Goal: Find contact information: Find contact information

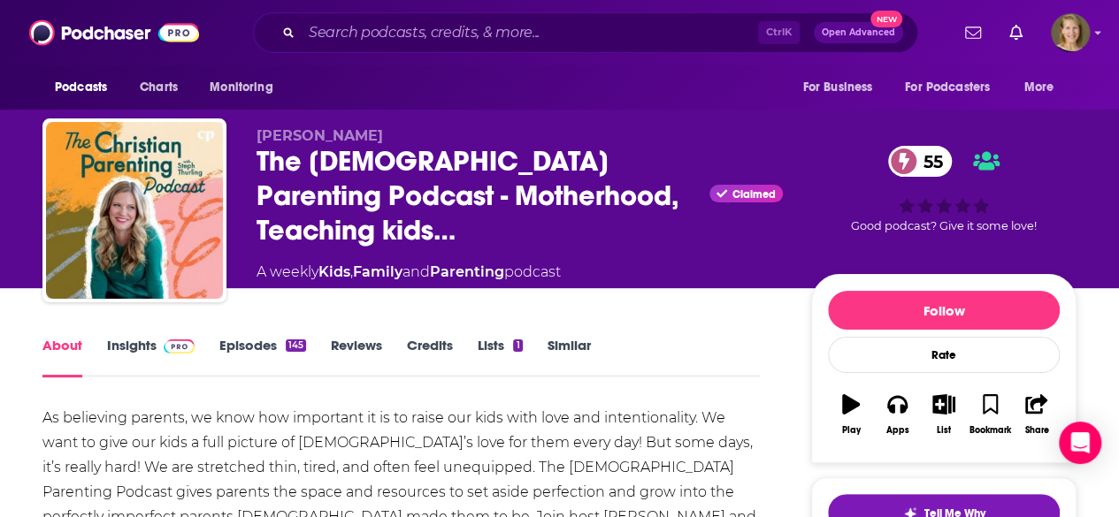
click at [136, 348] on link "Insights" at bounding box center [151, 357] width 88 height 41
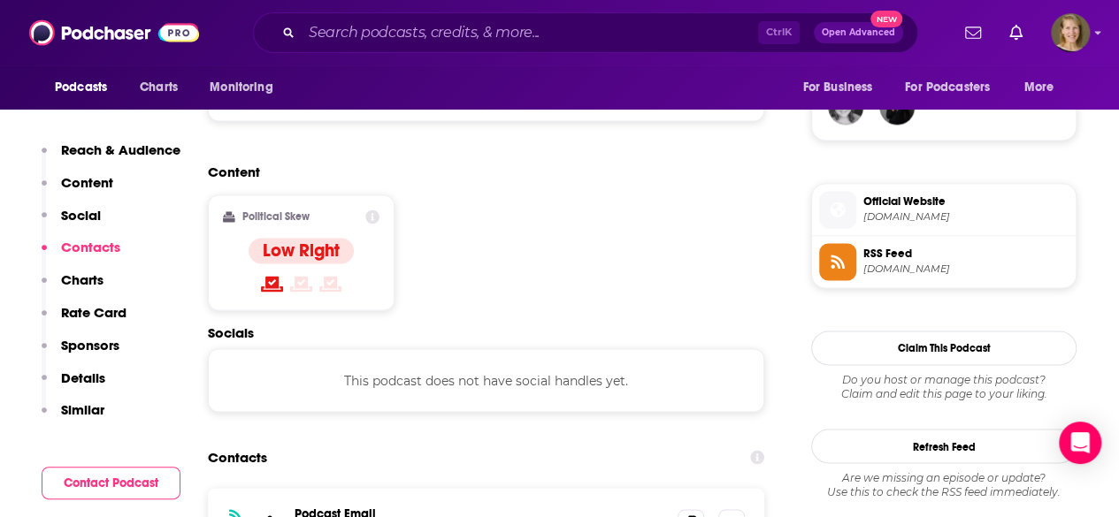
scroll to position [1366, 0]
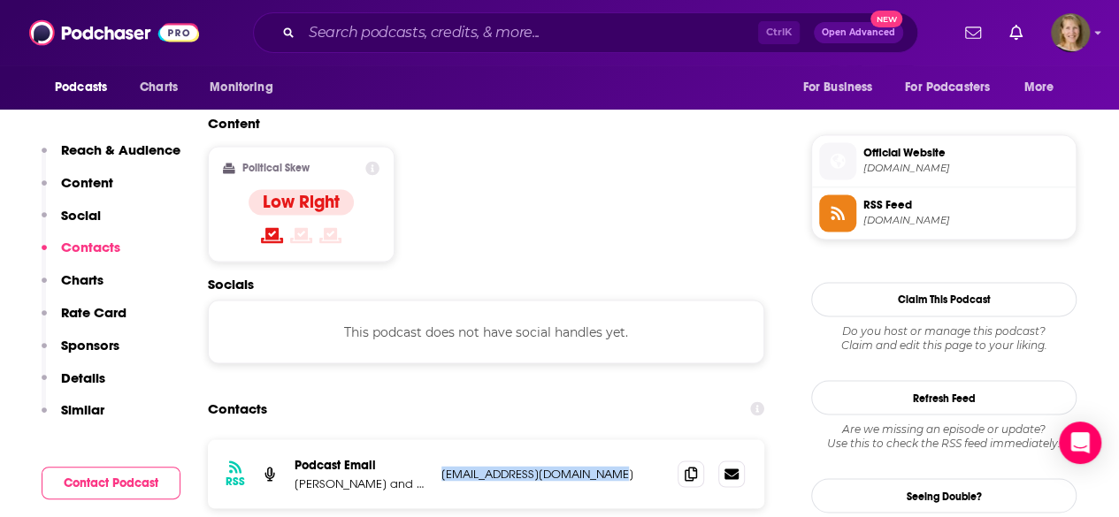
drag, startPoint x: 601, startPoint y: 365, endPoint x: 438, endPoint y: 356, distance: 163.9
click at [438, 440] on div "RSS Podcast Email [PERSON_NAME] and [DEMOGRAPHIC_DATA][PERSON_NAME] [EMAIL_ADDR…" at bounding box center [486, 474] width 556 height 69
copy p "[EMAIL_ADDRESS][DOMAIN_NAME]"
click at [374, 476] on p "[PERSON_NAME] and [DEMOGRAPHIC_DATA][PERSON_NAME]" at bounding box center [360, 483] width 133 height 15
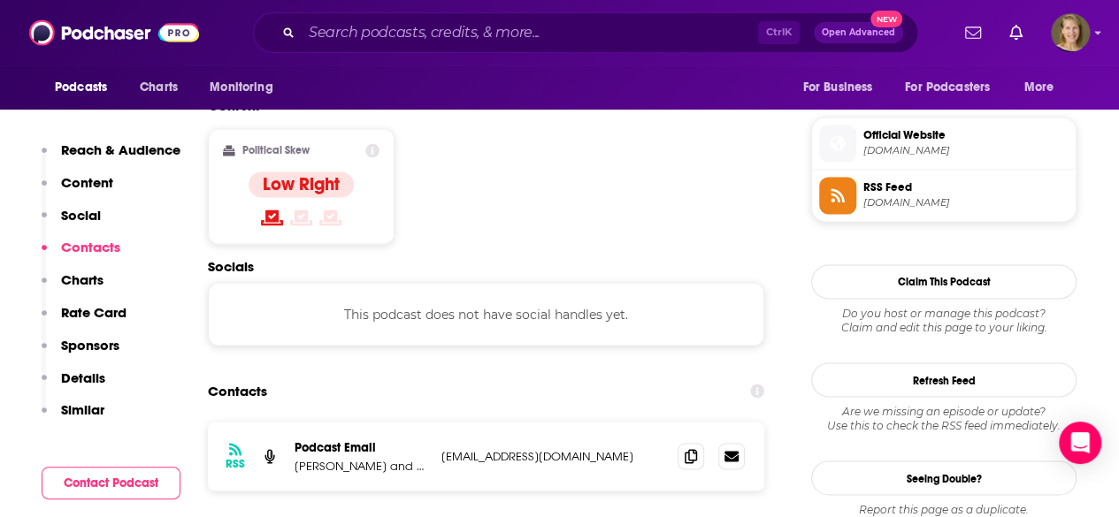
scroll to position [1468, 0]
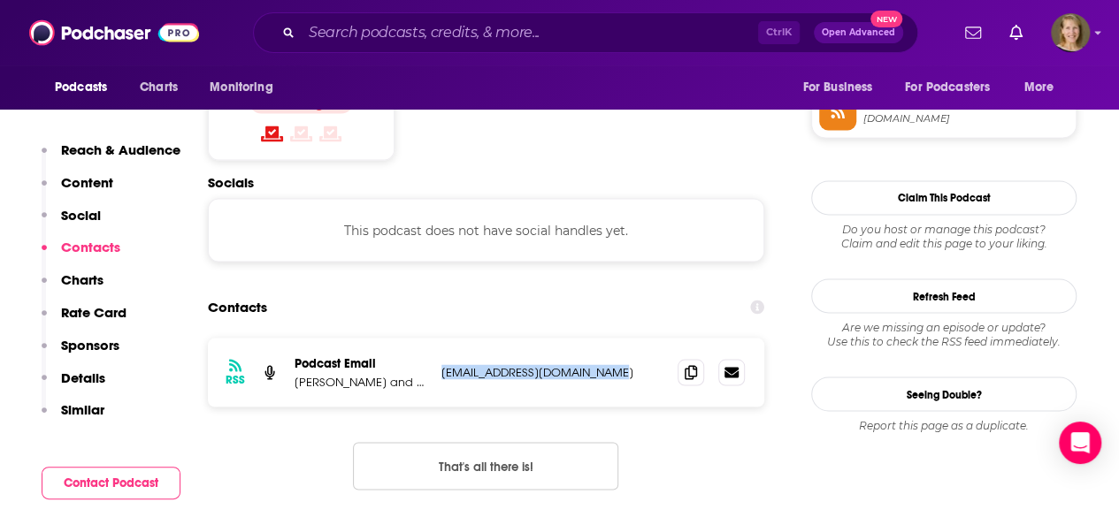
drag, startPoint x: 600, startPoint y: 263, endPoint x: 442, endPoint y: 261, distance: 157.4
click at [442, 364] on p "[EMAIL_ADDRESS][DOMAIN_NAME]" at bounding box center [552, 371] width 222 height 15
copy p "[EMAIL_ADDRESS][DOMAIN_NAME]"
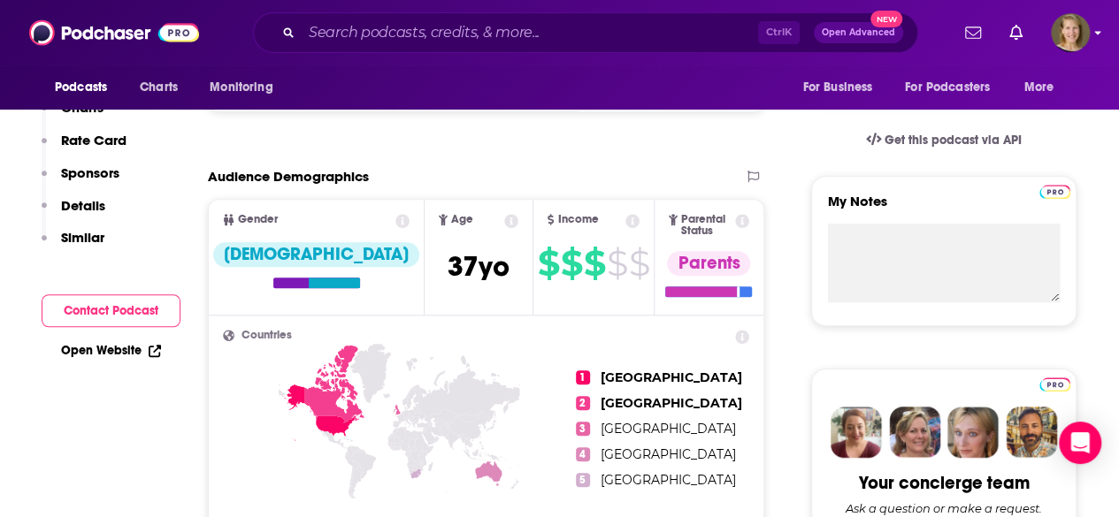
scroll to position [0, 0]
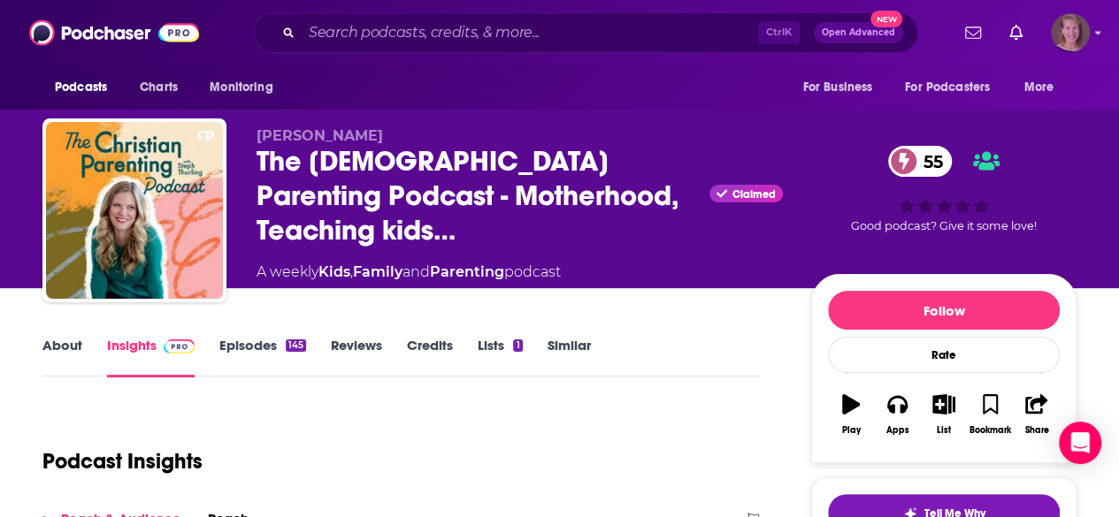
click at [1090, 29] on img "Logged in as tvdockum" at bounding box center [1070, 32] width 39 height 39
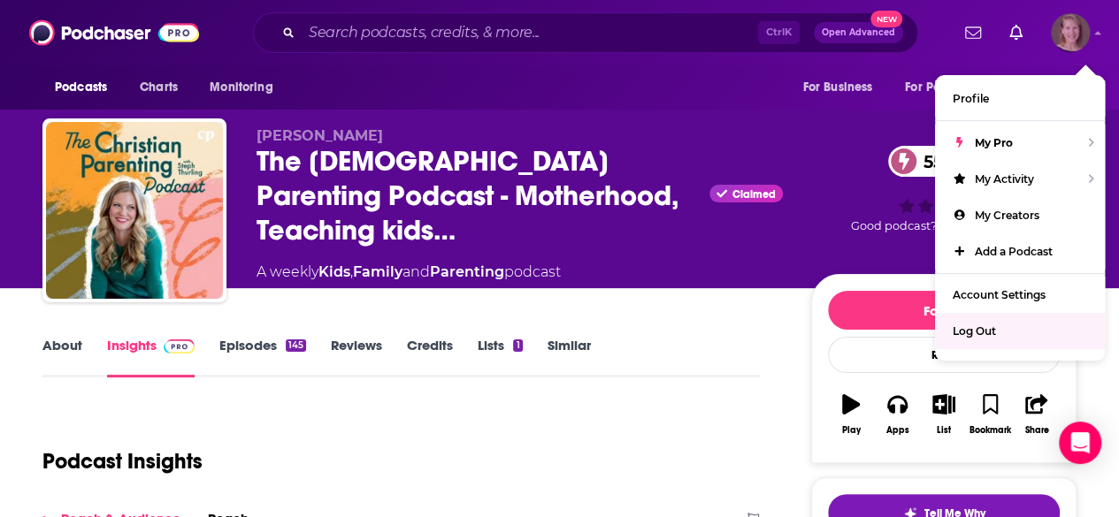
click at [996, 325] on span "Log Out" at bounding box center [973, 331] width 43 height 13
